Goal: Complete application form

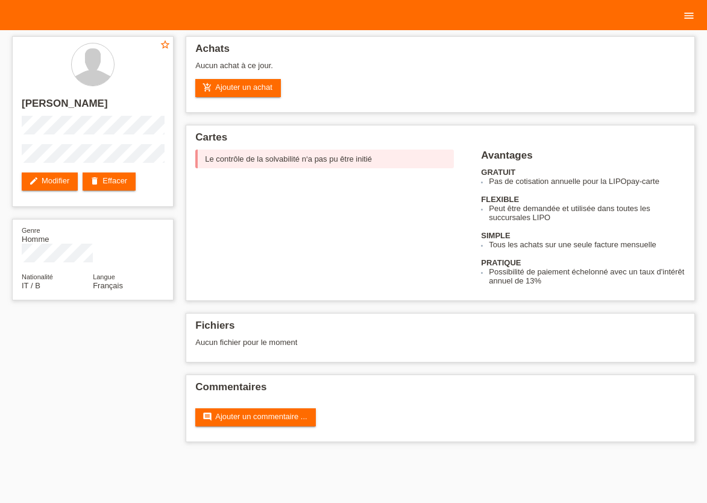
click at [691, 18] on icon "menu" at bounding box center [689, 16] width 12 height 12
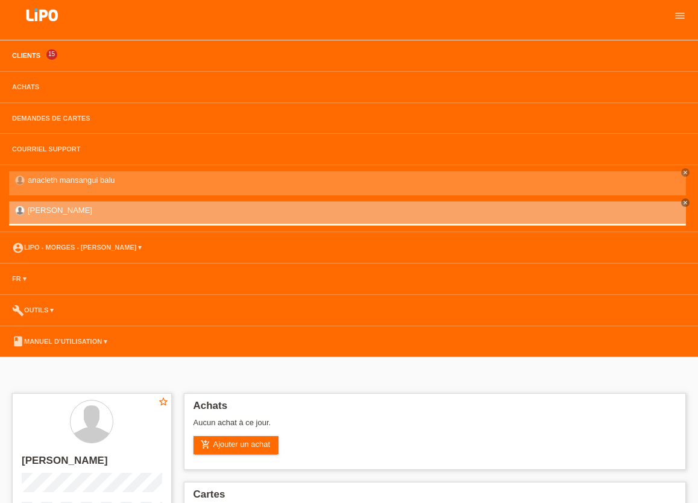
click at [23, 54] on link "Clients" at bounding box center [26, 55] width 40 height 7
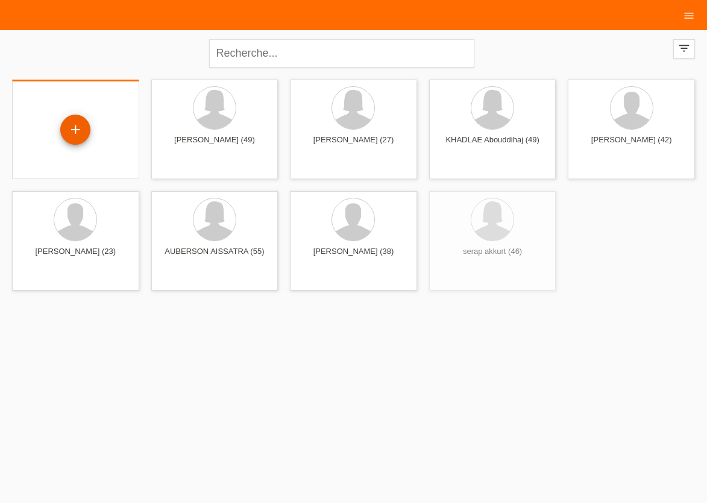
click at [81, 130] on div "+" at bounding box center [75, 129] width 29 height 20
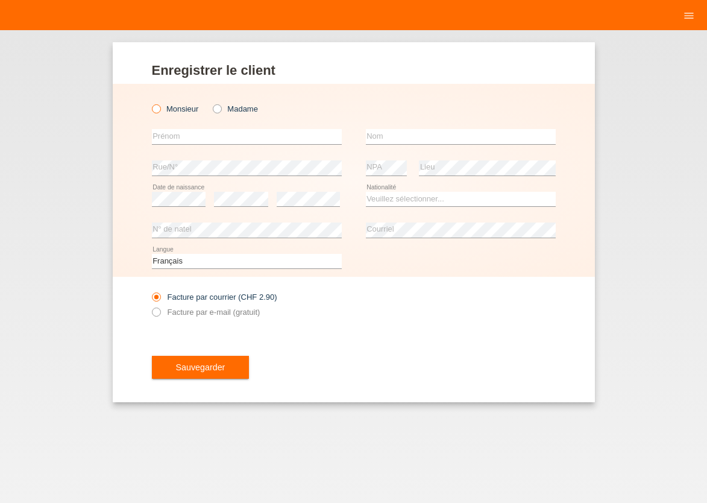
click at [153, 113] on label "Monsieur" at bounding box center [175, 108] width 47 height 9
click at [153, 112] on input "Monsieur" at bounding box center [156, 108] width 8 height 8
radio input "true"
click at [202, 136] on input "text" at bounding box center [247, 136] width 190 height 15
type input "EDGAR MAURICIO"
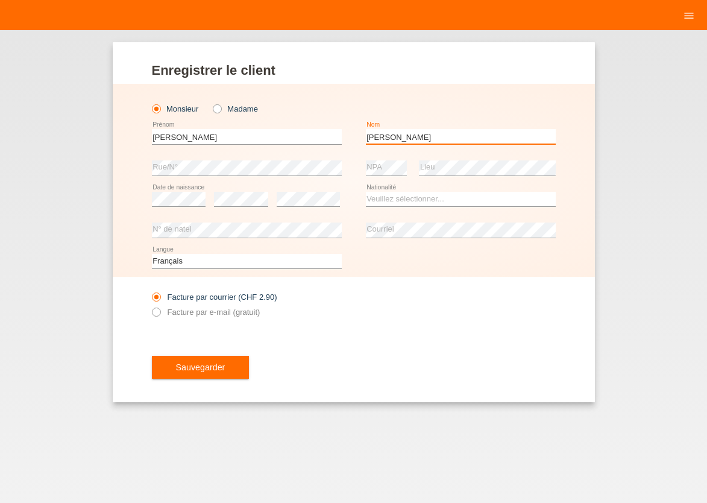
type input "[PERSON_NAME] [PERSON_NAME]"
click at [366, 192] on select "Veuillez sélectionner... Suisse Allemagne Autriche Liechtenstein ------------ A…" at bounding box center [461, 199] width 190 height 14
select select "ES"
click at [0, 0] on option "Espagne" at bounding box center [0, 0] width 0 height 0
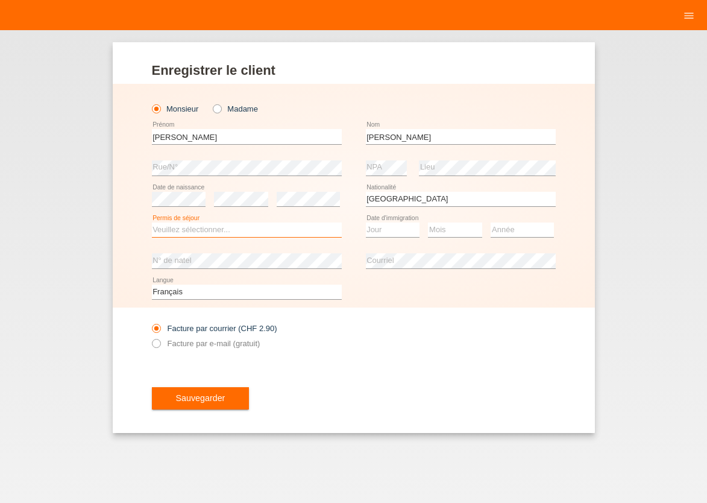
click at [152, 222] on select "Veuillez sélectionner... C B B - Statut de réfugié Autre" at bounding box center [247, 229] width 190 height 14
select select "B"
click at [0, 0] on option "B" at bounding box center [0, 0] width 0 height 0
click at [366, 222] on select "Jour 01 02 03 04 05 06 07 08 09 10 11" at bounding box center [393, 229] width 54 height 14
click at [0, 0] on option "29" at bounding box center [0, 0] width 0 height 0
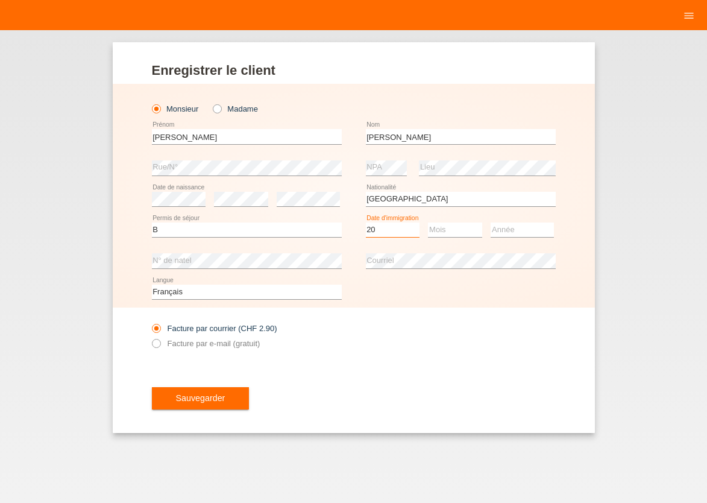
select select "29"
select select "03"
click at [491, 222] on select "Année 2025 2024 2023 2022 2021 2020 2019 2018 2017 2016 2015 2014 2013 2012 201…" at bounding box center [522, 229] width 63 height 14
select select "2019"
click at [149, 336] on icon at bounding box center [149, 336] width 0 height 0
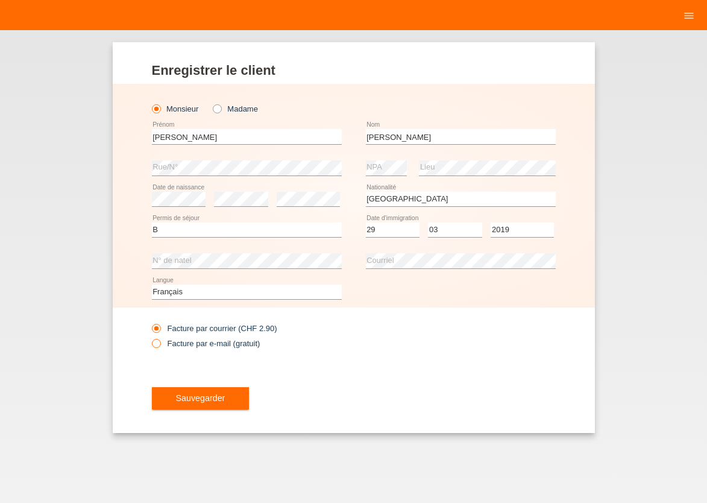
click at [153, 341] on input "Facture par e-mail (gratuit)" at bounding box center [156, 346] width 8 height 15
radio input "true"
click at [180, 388] on button "Sauvegarder" at bounding box center [201, 398] width 98 height 23
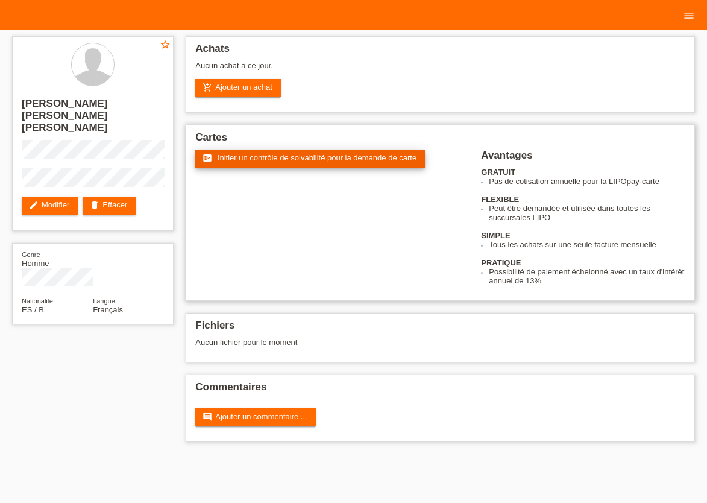
click at [245, 162] on span "Initier un contrôle de solvabilité pour la demande de carte" at bounding box center [317, 157] width 199 height 9
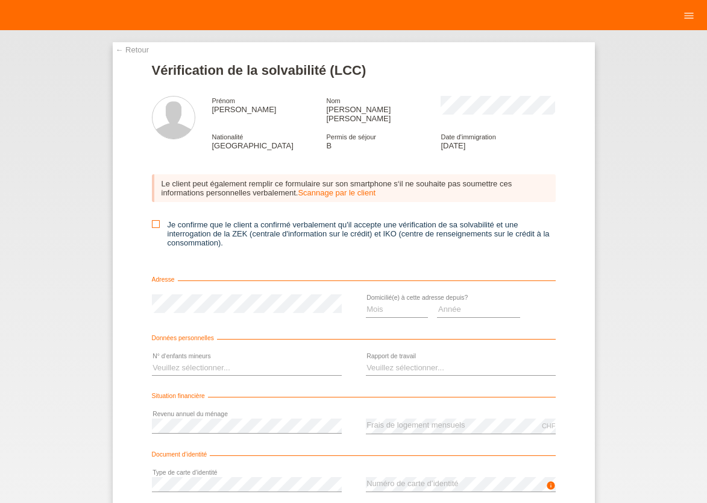
click at [152, 220] on icon at bounding box center [156, 224] width 8 height 8
click at [152, 220] on input "Je confirme que le client a confirmé verbalement qu'il accepte une vérification…" at bounding box center [156, 224] width 8 height 8
checkbox input "true"
click at [366, 302] on select "Mois 01 02 03 04 05 06 07 08 09 10" at bounding box center [397, 309] width 63 height 14
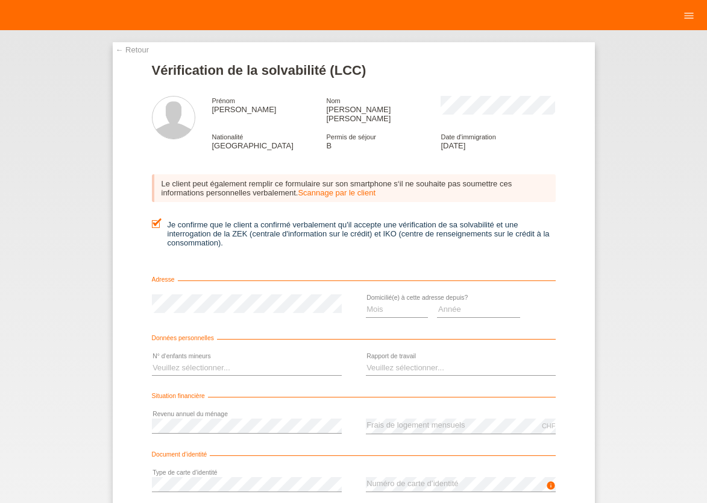
click at [444, 314] on div "Année 2025 2024 2023 2022 2021 2020 2019 2018 2017 2016 2015 2014 2013 2012 201…" at bounding box center [478, 309] width 83 height 31
click at [366, 302] on select "Mois 01 02 03 04 05 06 07 08 09 10" at bounding box center [397, 309] width 63 height 14
select select "04"
click at [0, 0] on option "04" at bounding box center [0, 0] width 0 height 0
click at [437, 302] on select "Année 2025 2024 2023 2022 2021 2020 2019 2018 2017 2016 2015 2014 2013 2012 201…" at bounding box center [478, 309] width 83 height 14
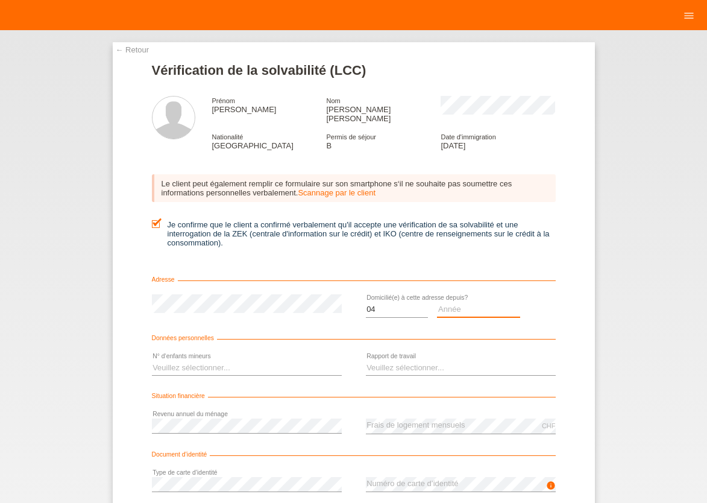
select select "2022"
click at [152, 360] on select "Veuillez sélectionner... 0 1 2 3 4 5 6 7 8 9" at bounding box center [247, 367] width 190 height 14
select select "1"
click at [0, 0] on option "1" at bounding box center [0, 0] width 0 height 0
click at [366, 360] on select "Veuillez sélectionner... A durée indéterminée A durée déterminée Apprenti/étudi…" at bounding box center [461, 367] width 190 height 14
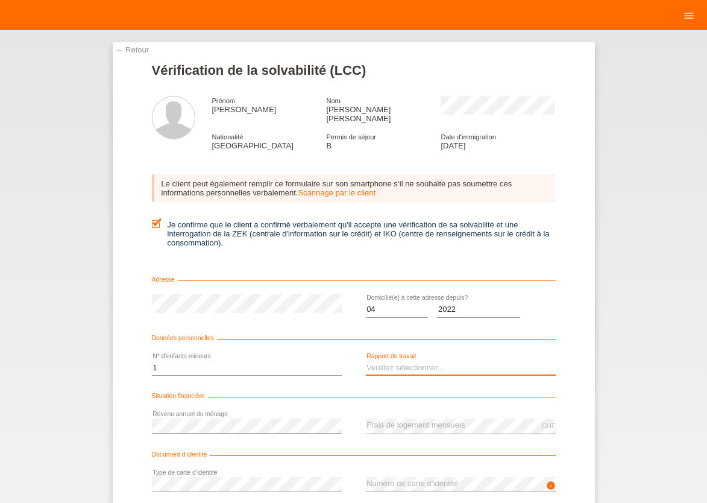
select select "UNLIMITED"
click at [0, 0] on option "A durée indéterminée" at bounding box center [0, 0] width 0 height 0
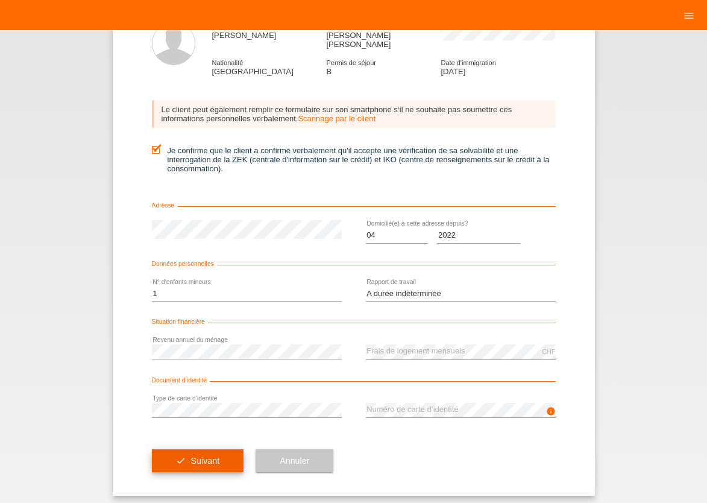
click at [217, 462] on button "check Suivant" at bounding box center [198, 460] width 92 height 23
